Goal: Transaction & Acquisition: Purchase product/service

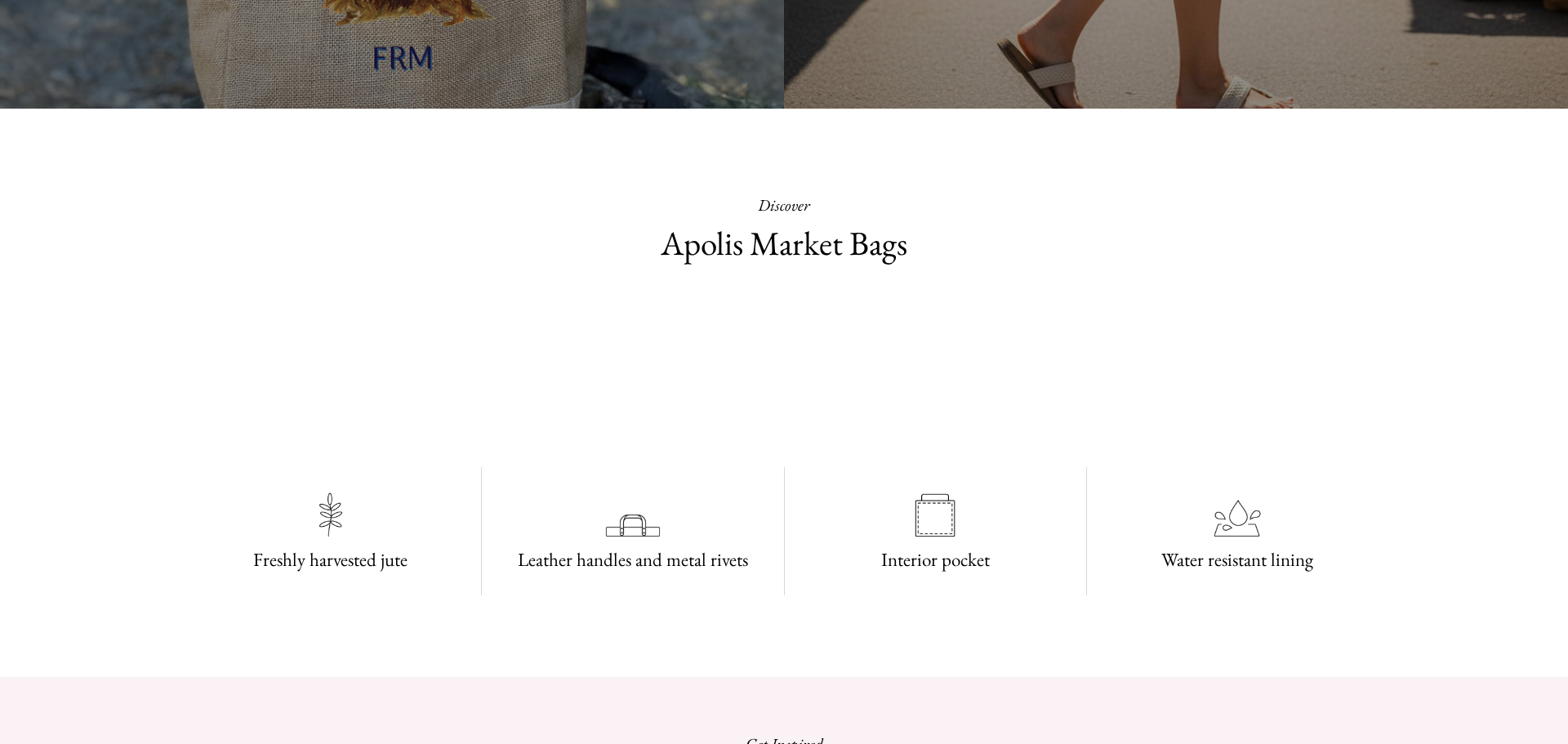
drag, startPoint x: 1563, startPoint y: 73, endPoint x: 1488, endPoint y: 116, distance: 86.5
click at [1488, 116] on html "Add $150 for USA FREE SHIPPING! Help Center Text Us Email Us *** *** *** *** **…" at bounding box center [784, 372] width 1568 height 744
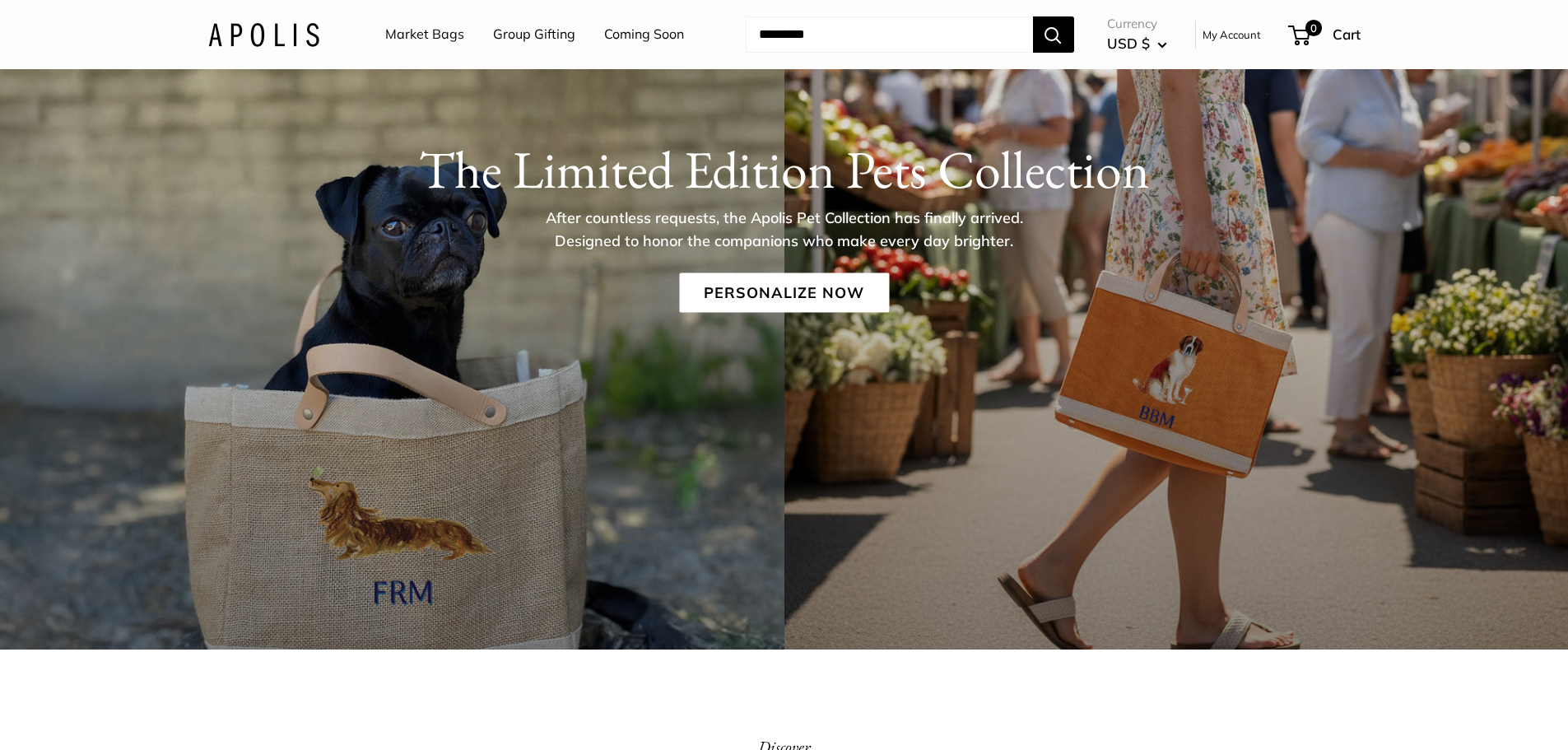
scroll to position [240, 0]
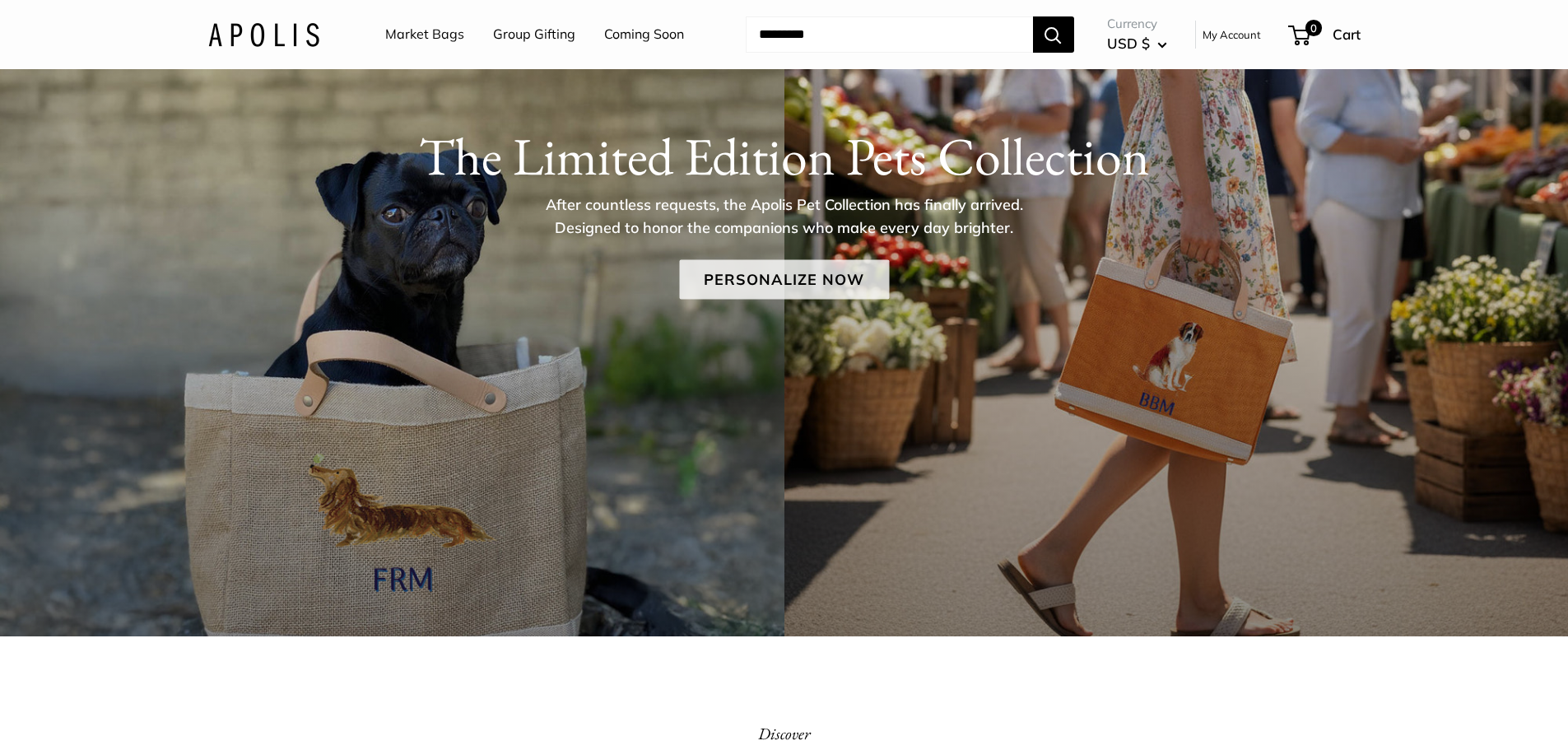
click at [780, 279] on link "Personalize Now" at bounding box center [784, 279] width 210 height 39
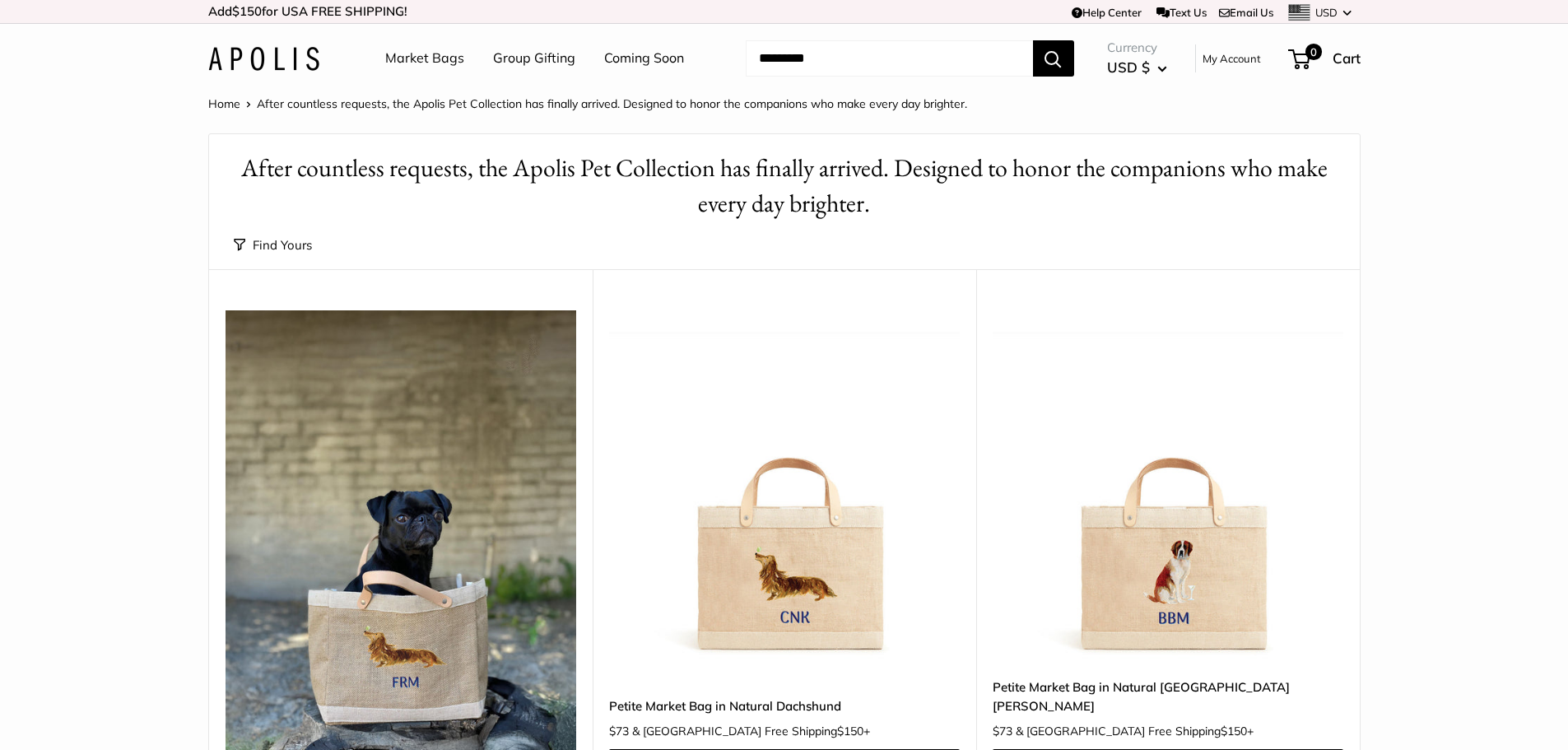
click at [286, 240] on button "Find Yours" at bounding box center [273, 246] width 79 height 23
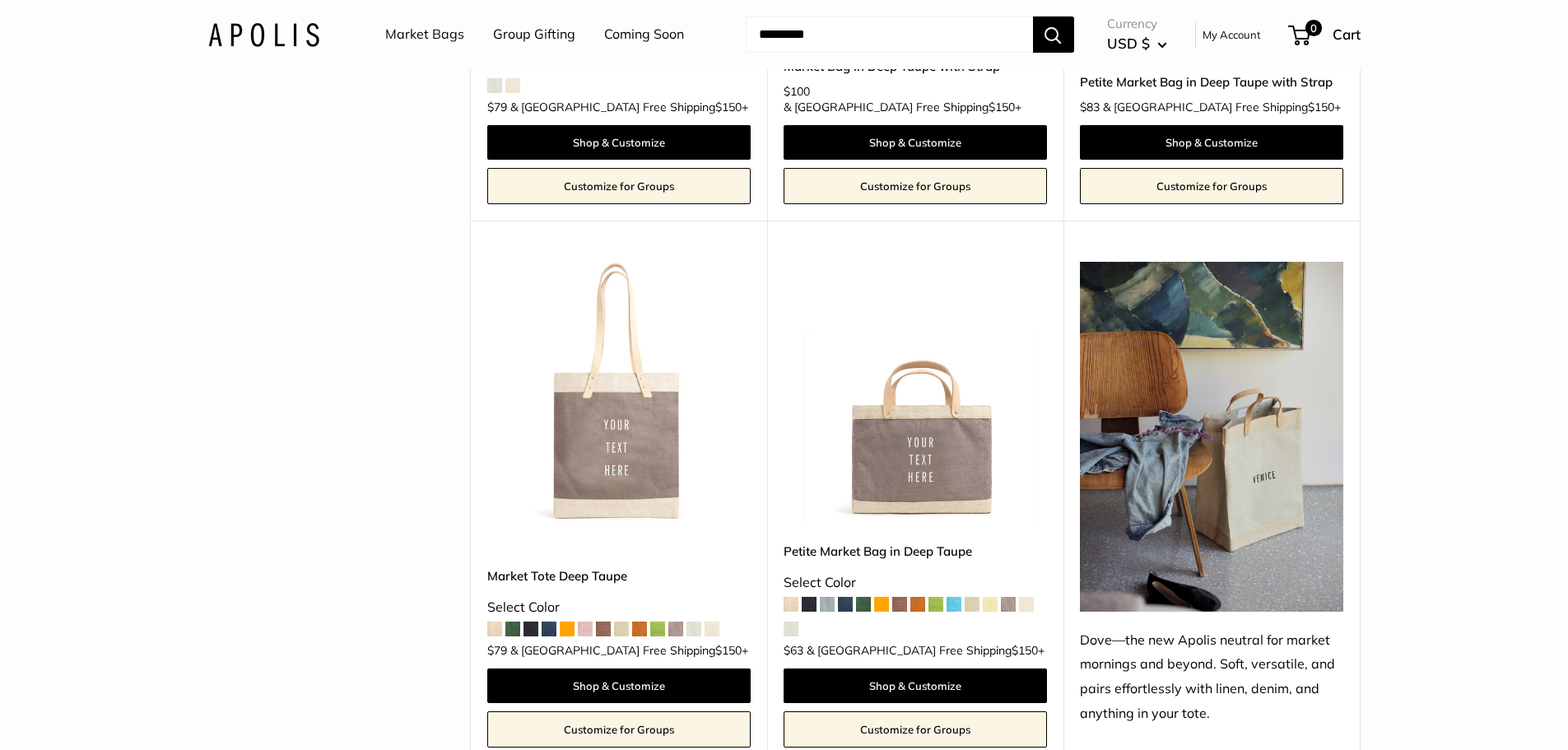
scroll to position [6611, 0]
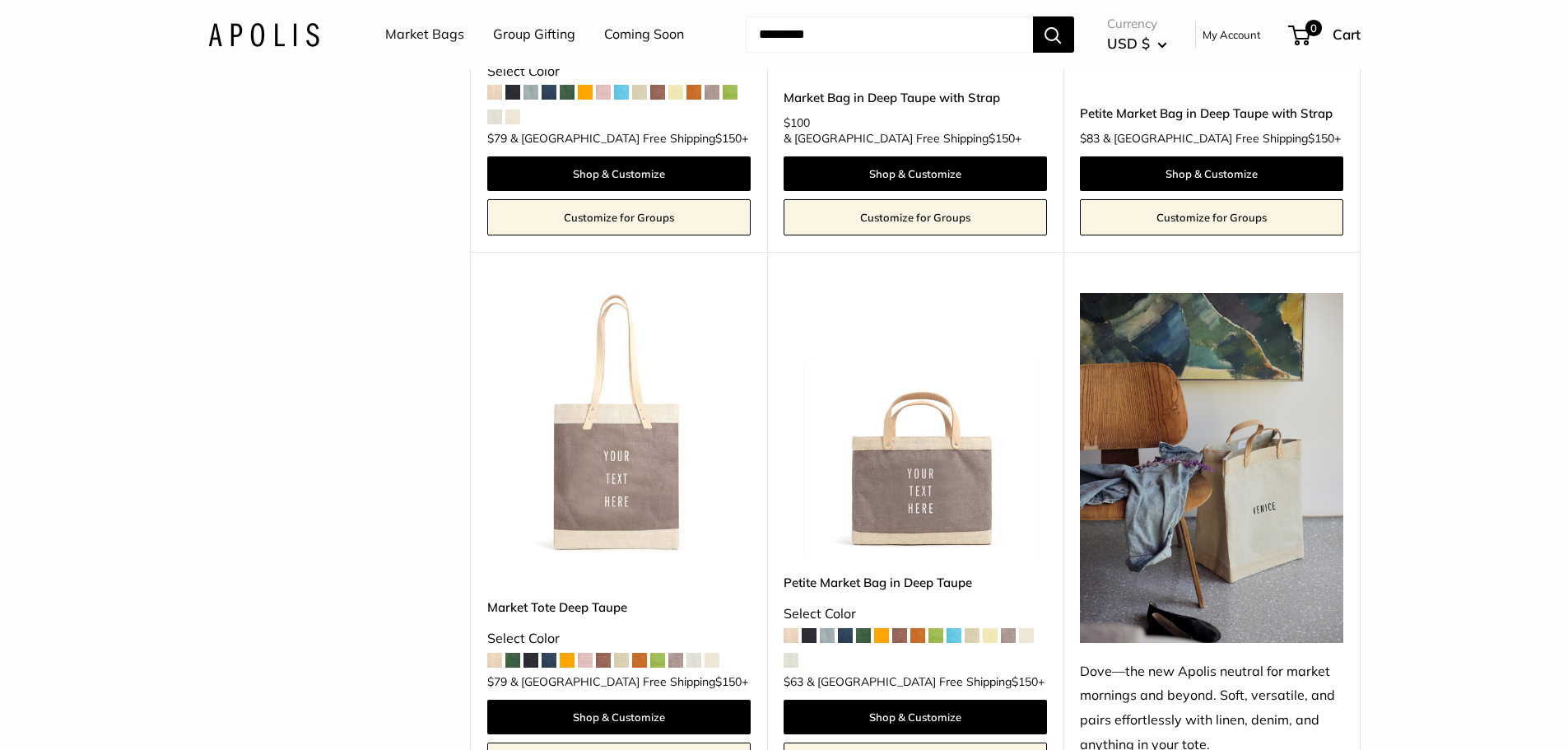
click at [0, 0] on img at bounding box center [0, 0] width 0 height 0
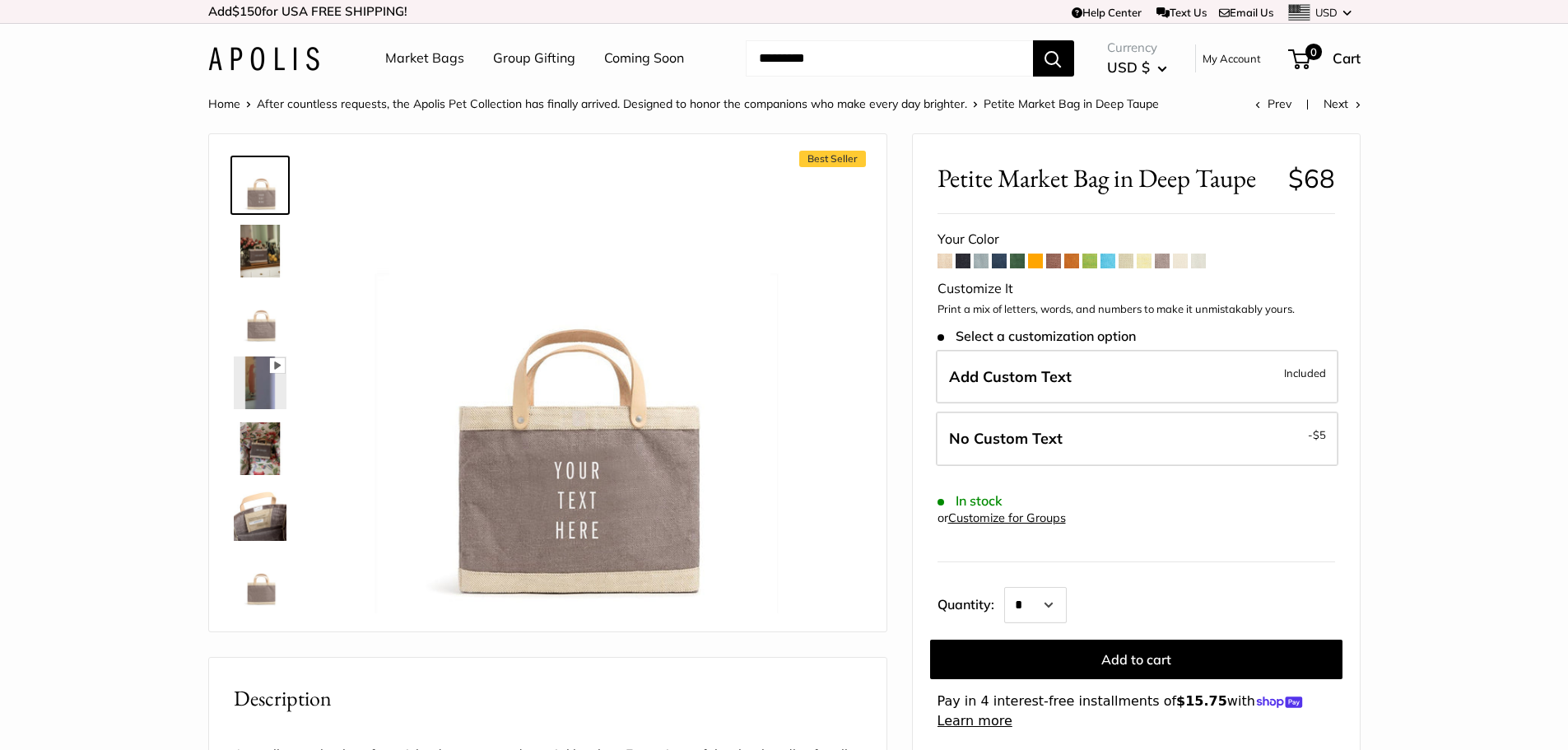
click at [944, 260] on span at bounding box center [944, 261] width 15 height 15
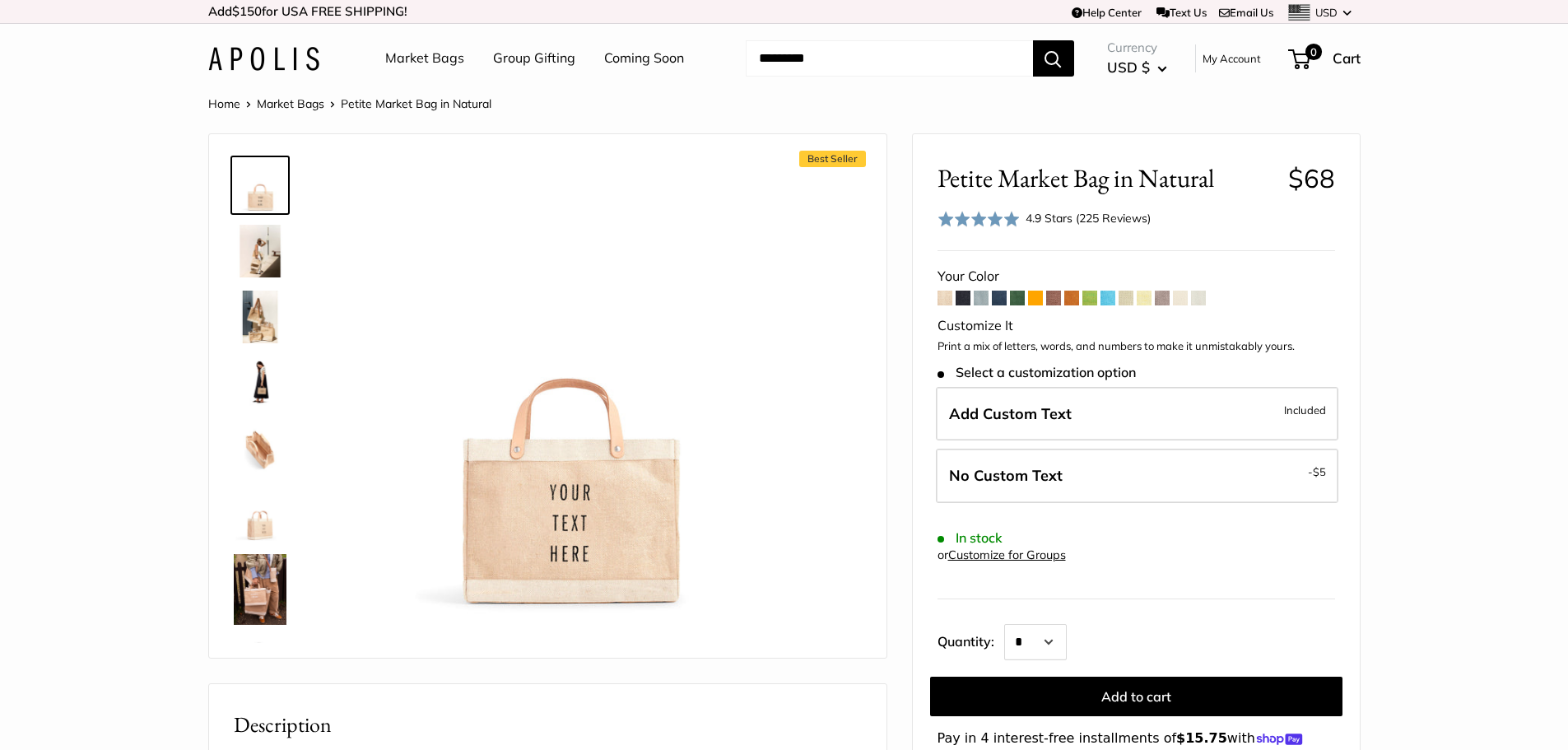
click at [1145, 299] on span at bounding box center [1144, 298] width 15 height 15
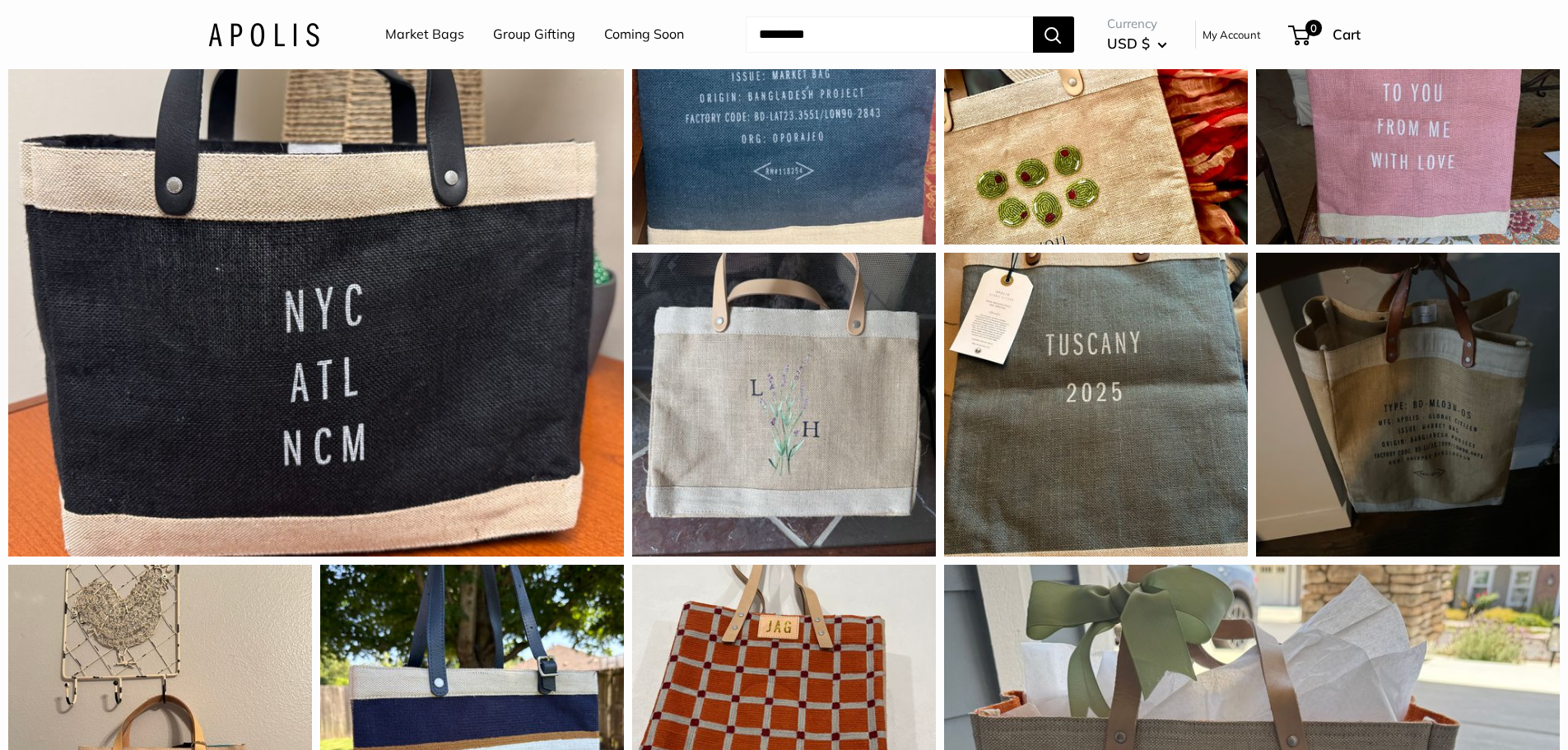
scroll to position [1405, 0]
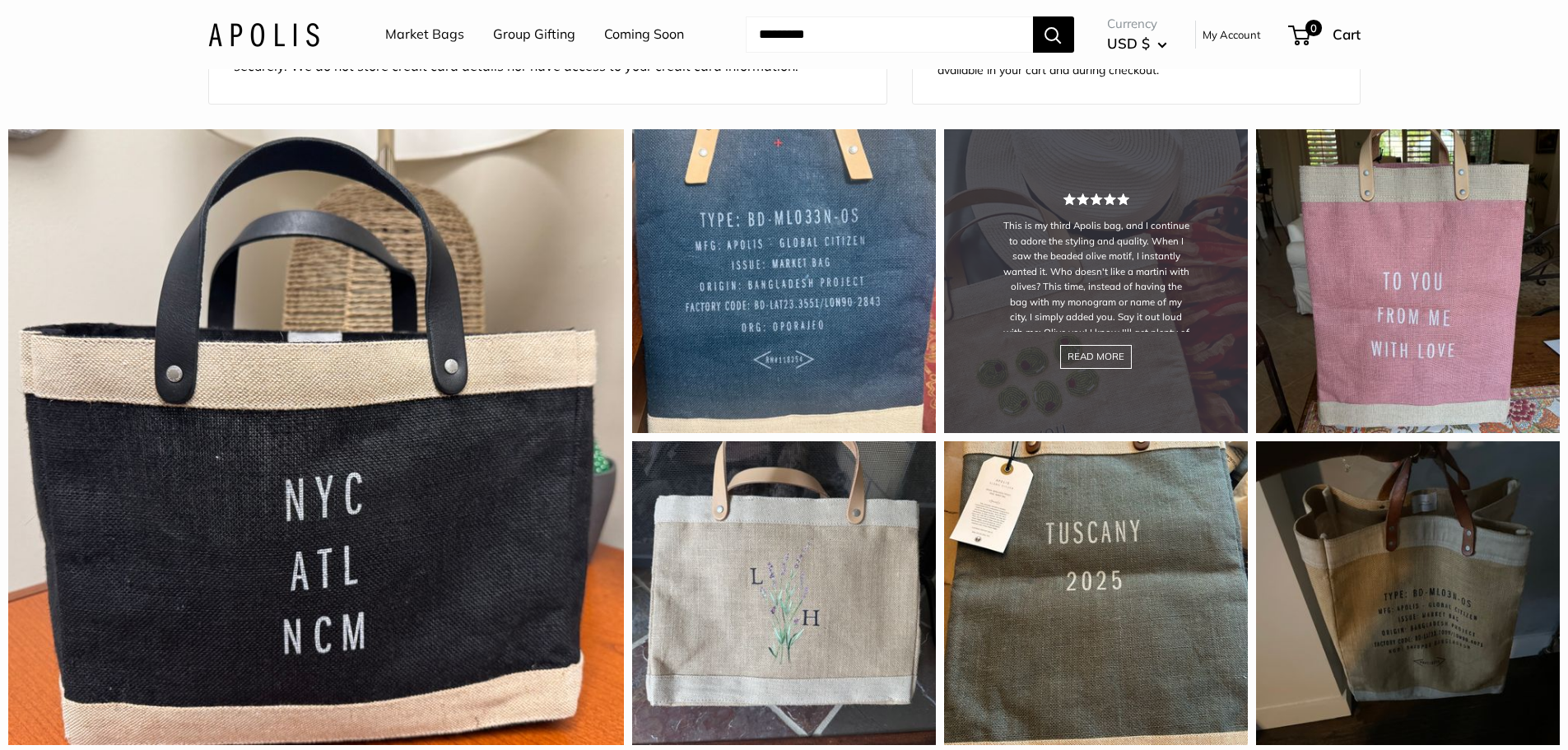
click at [1115, 367] on div "This is my third Apolis bag, and I continue to adore the styling and quality. W…" at bounding box center [1096, 282] width 304 height 304
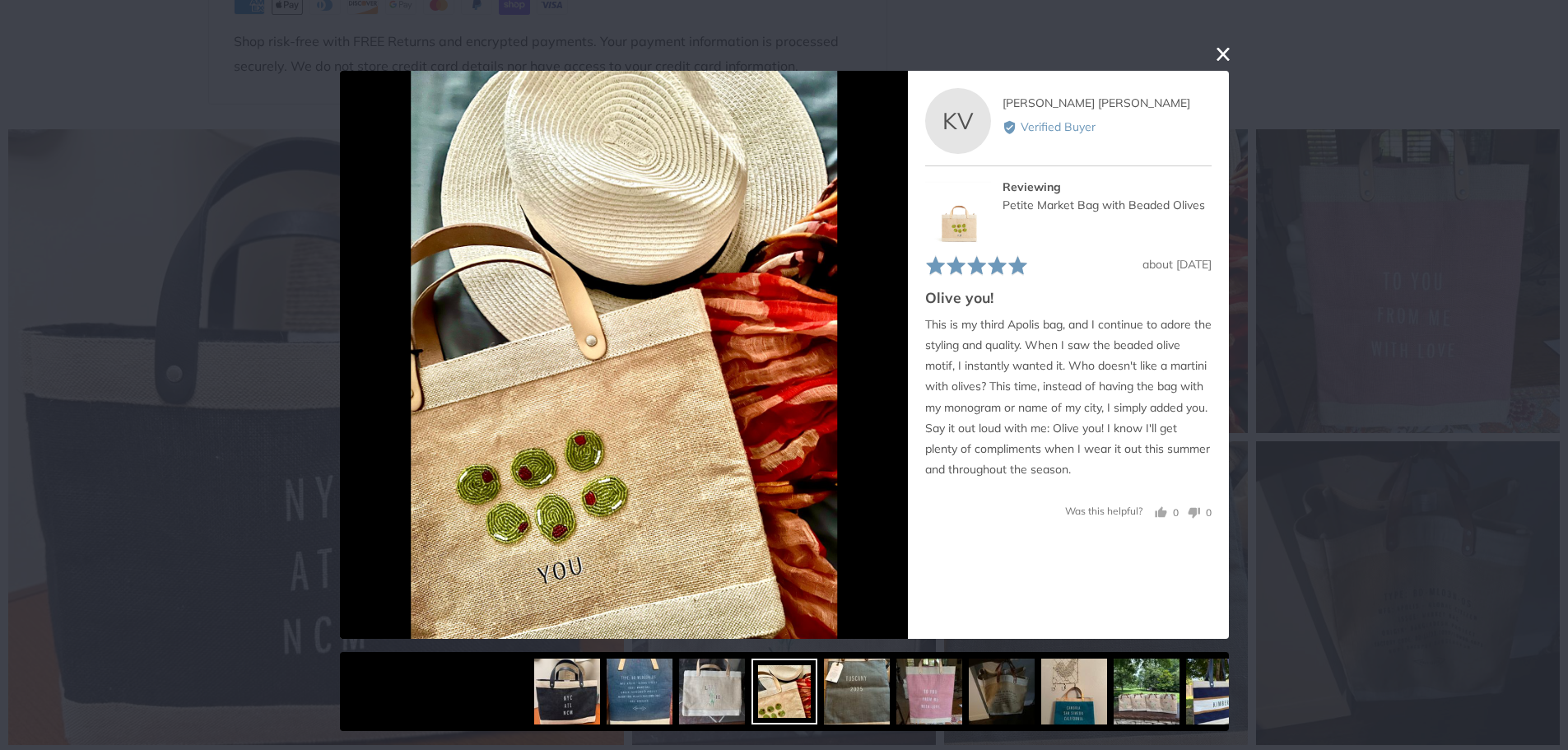
click at [1224, 49] on button "close this modal window" at bounding box center [1223, 54] width 20 height 20
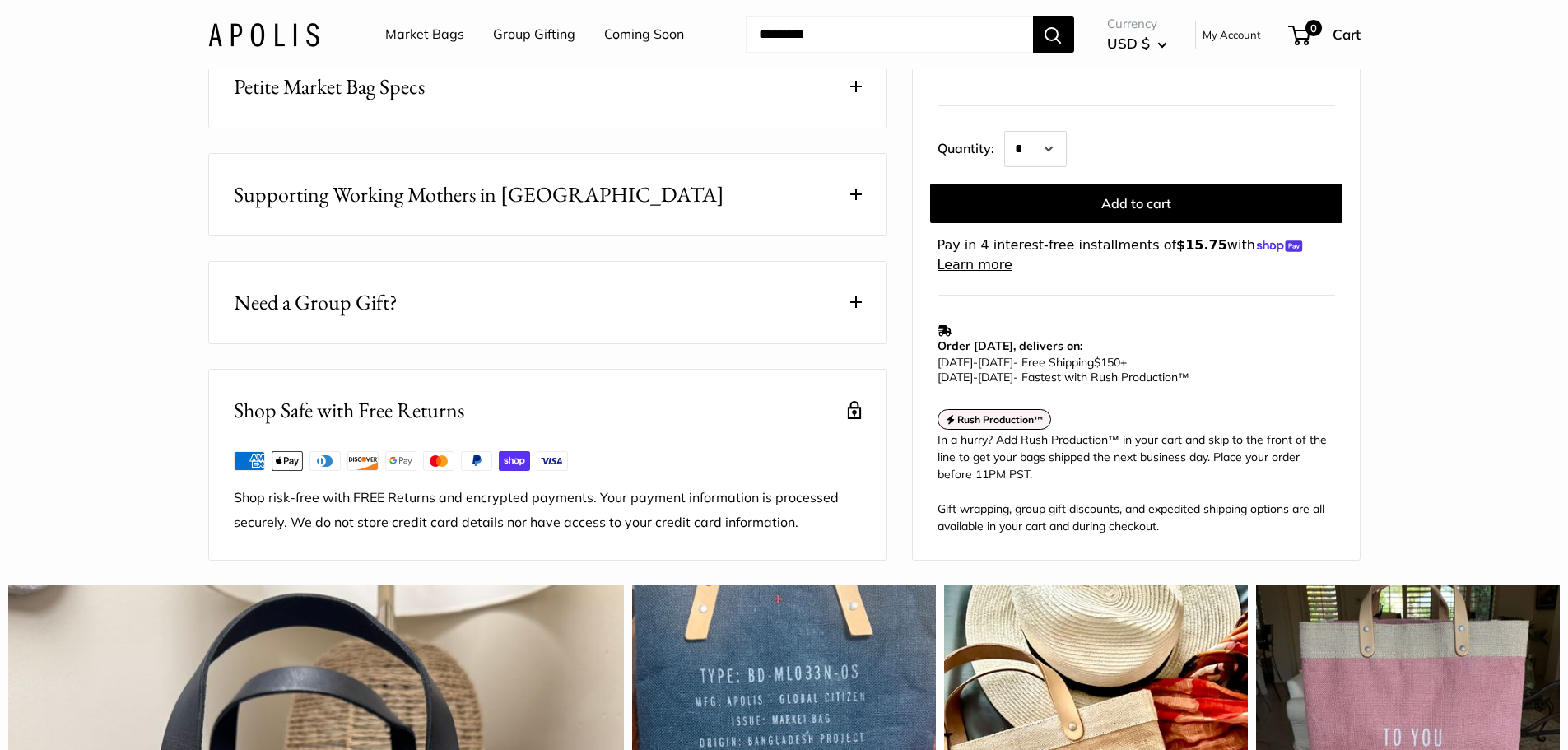
scroll to position [286, 0]
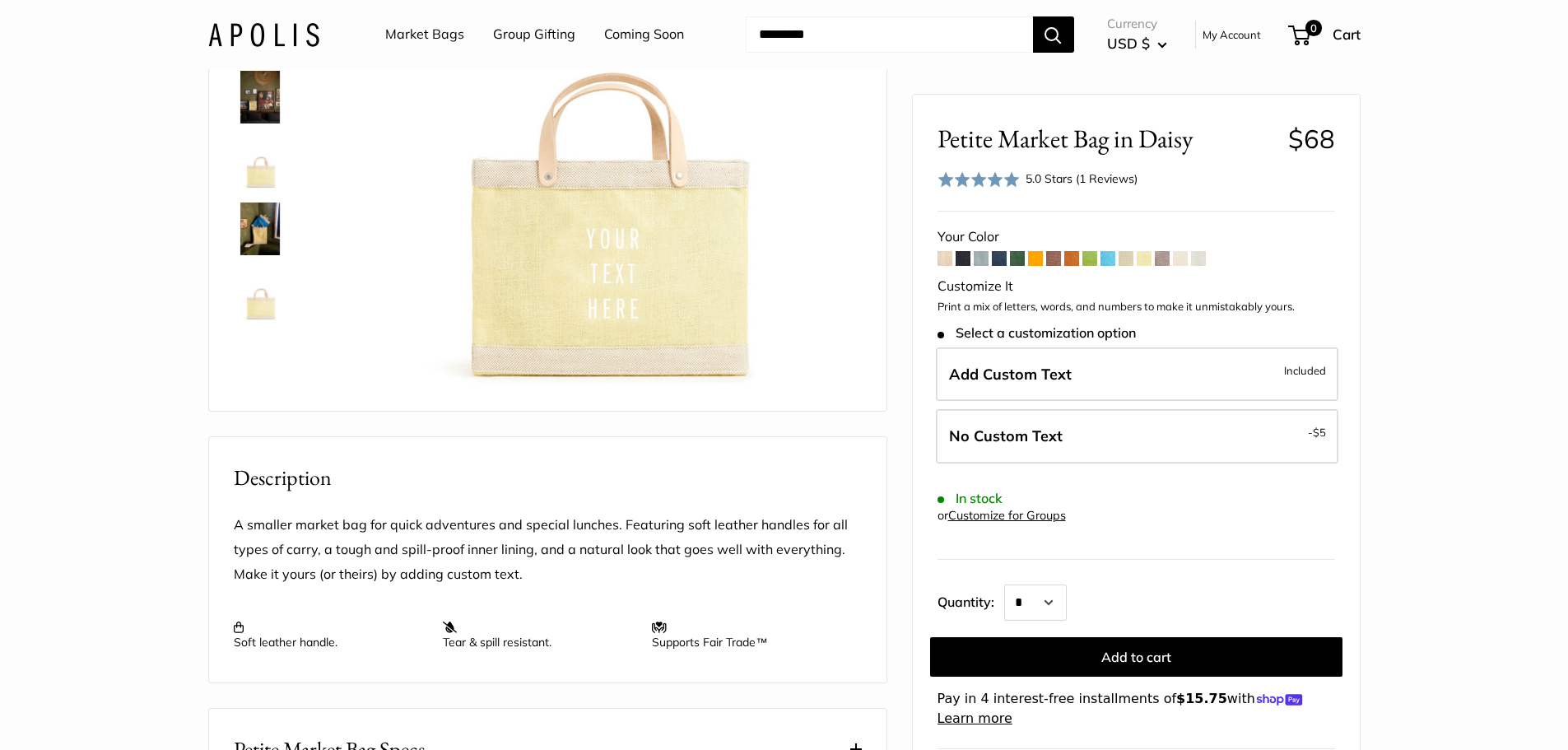
click at [259, 235] on img at bounding box center [260, 229] width 53 height 53
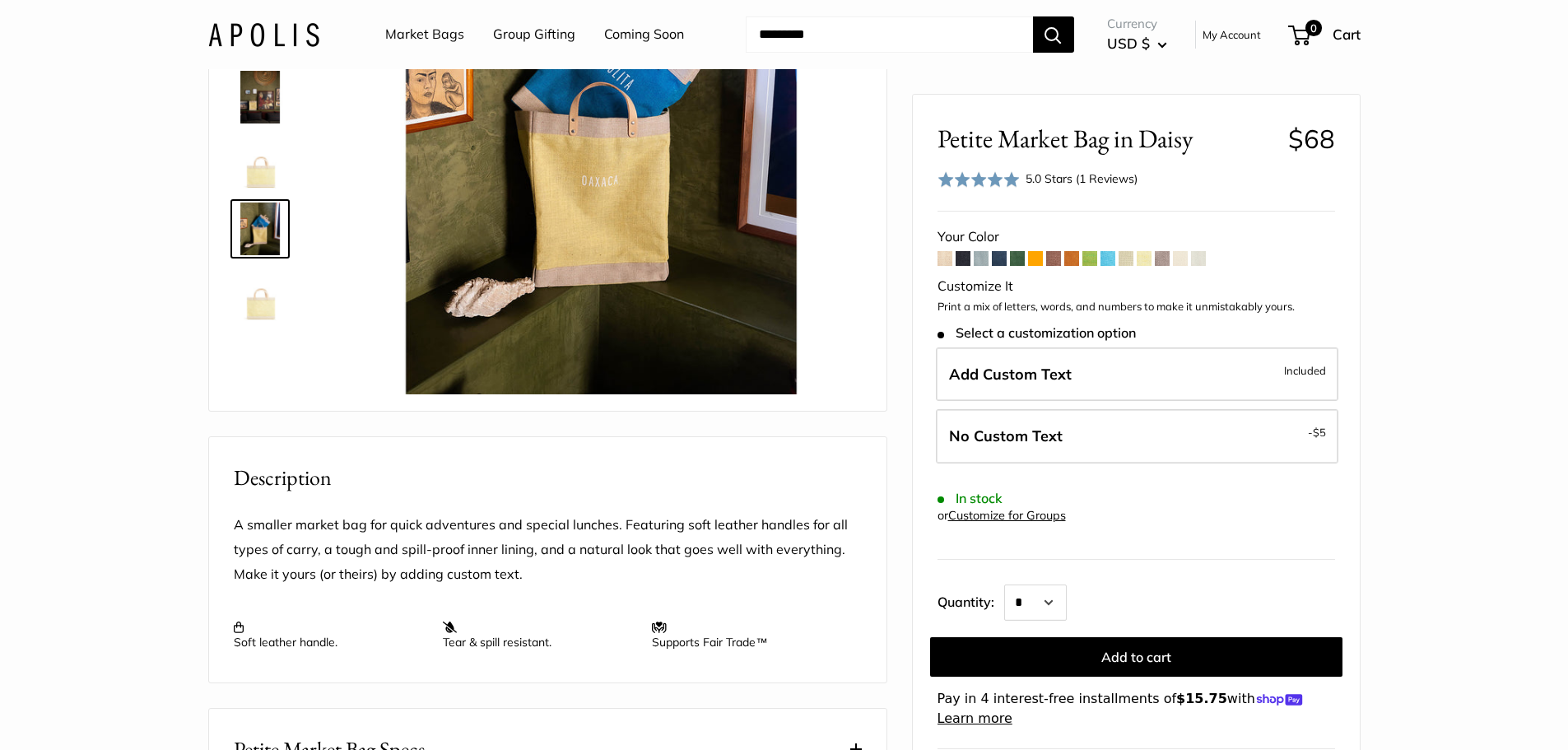
click at [255, 85] on img at bounding box center [260, 97] width 53 height 53
